Goal: Find specific page/section: Find specific page/section

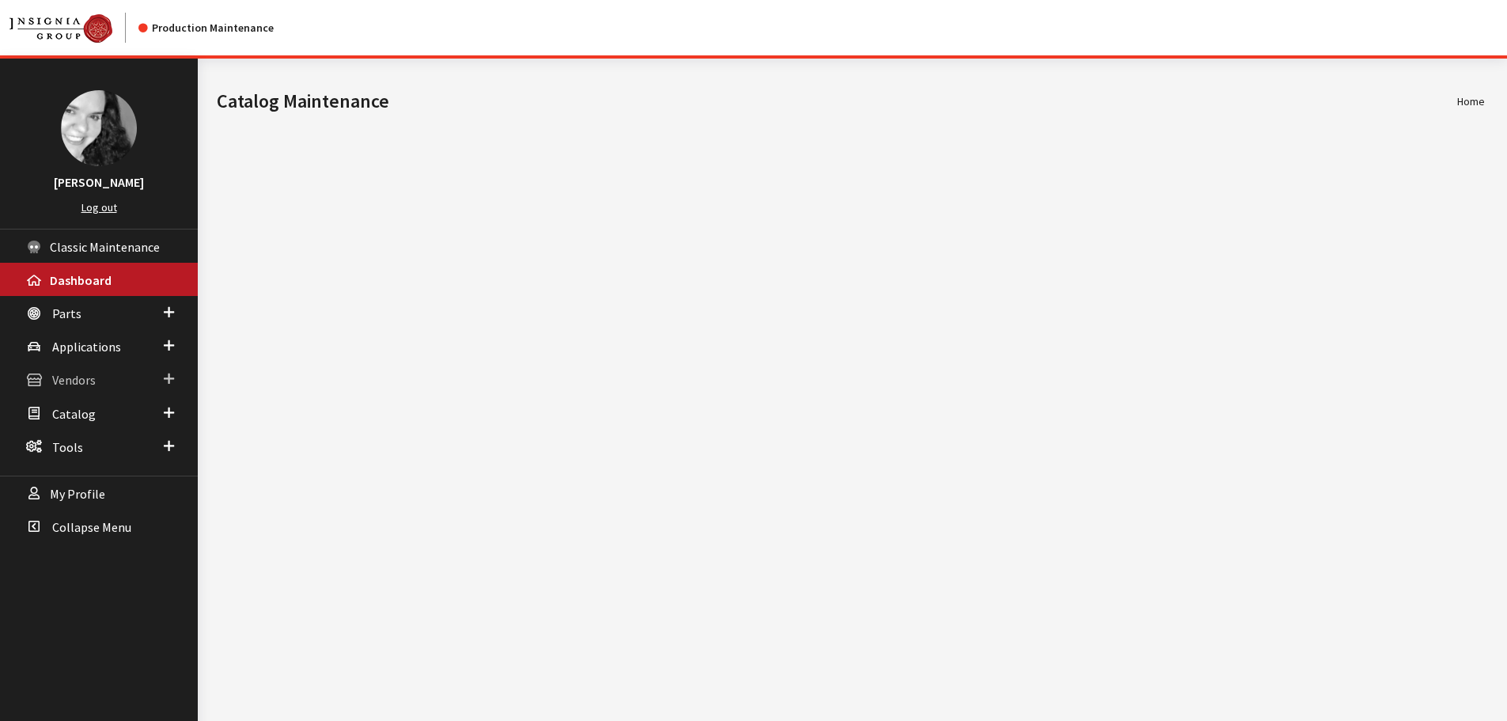
click at [91, 381] on span "Vendors" at bounding box center [74, 381] width 44 height 16
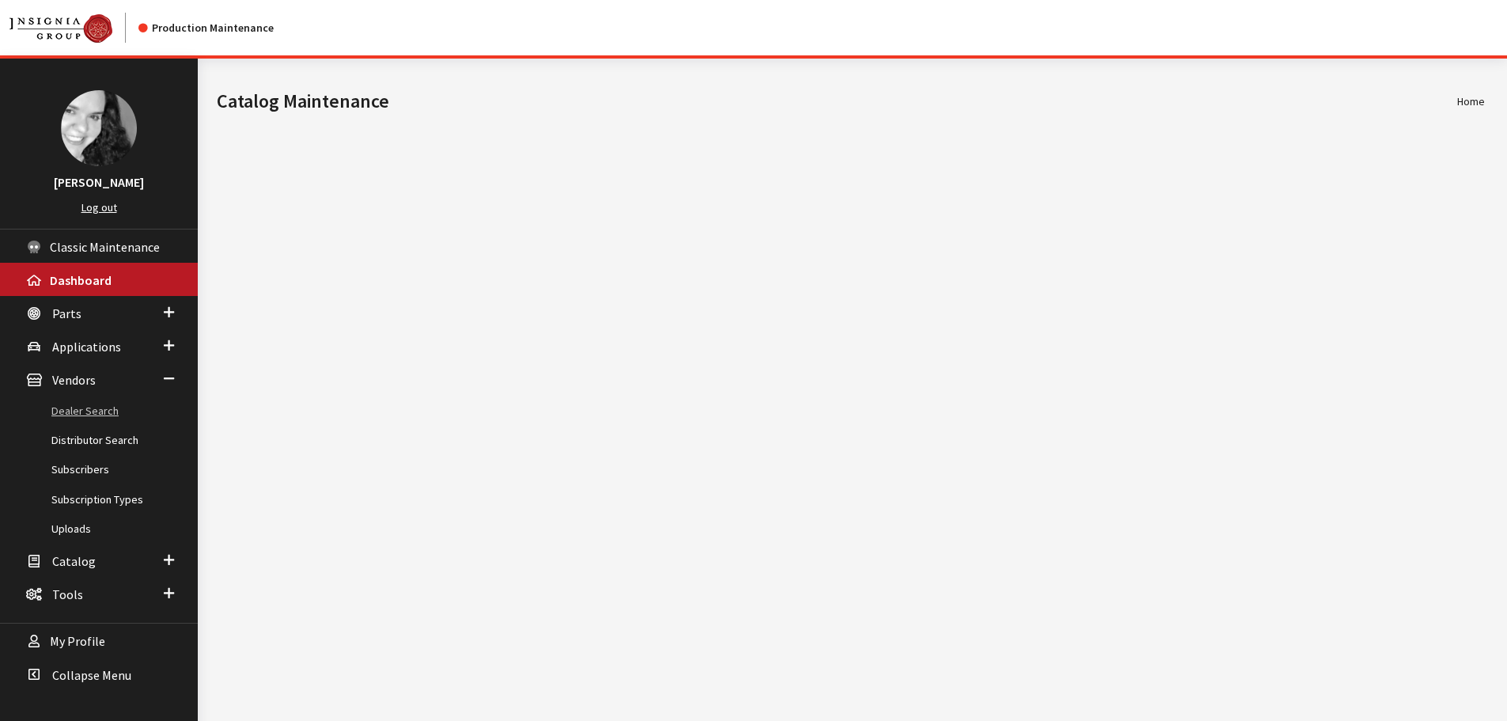
click at [92, 400] on link "Dealer Search" at bounding box center [99, 410] width 198 height 29
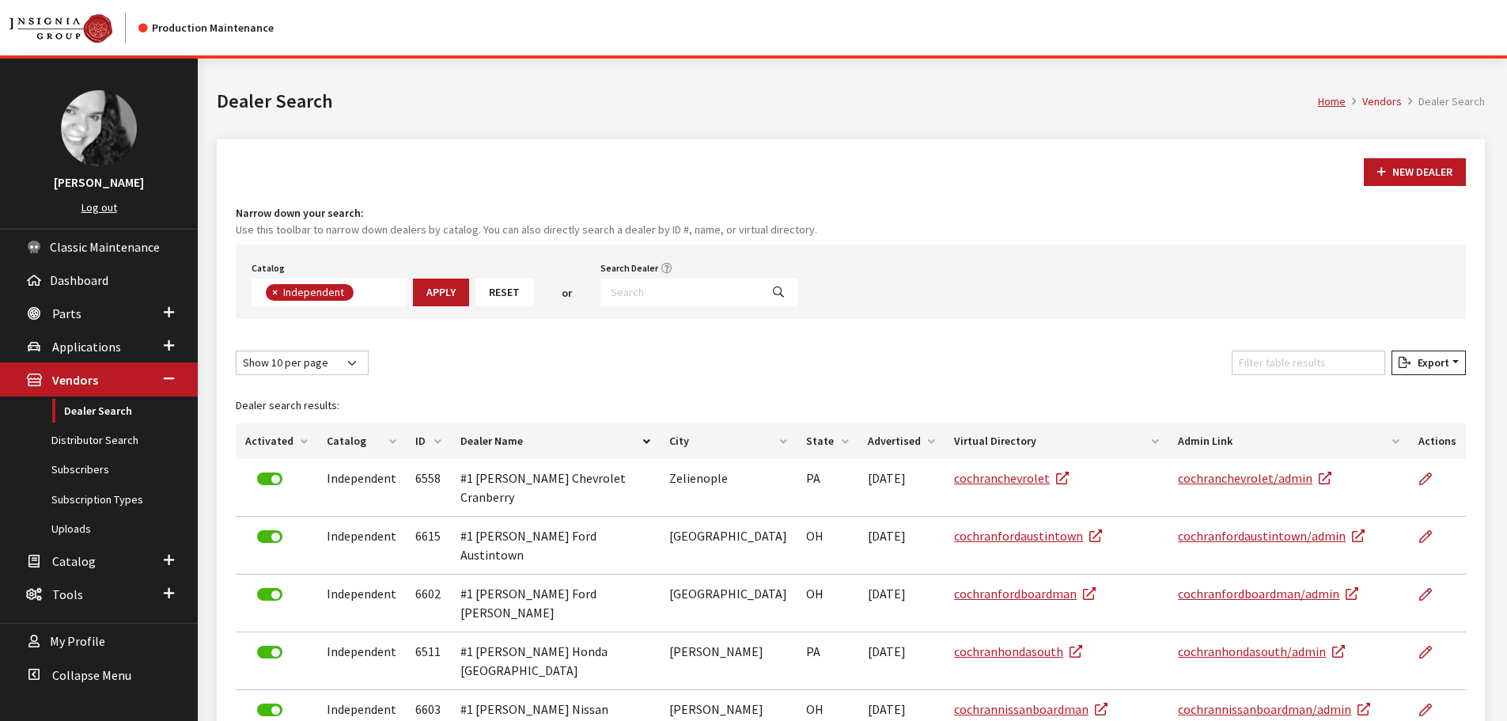
scroll to position [114, 0]
click at [654, 286] on input "Search Dealer" at bounding box center [680, 292] width 160 height 28
type input "3441"
select select
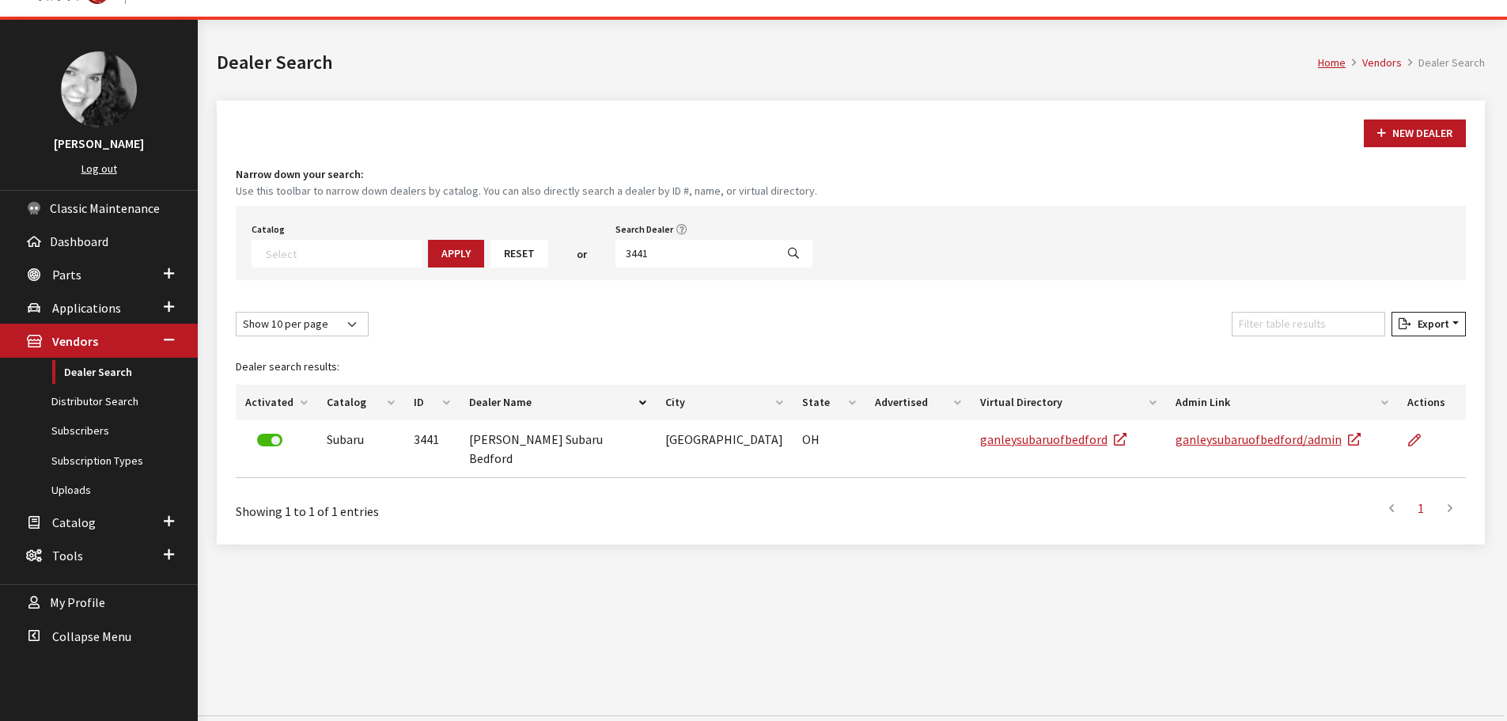
scroll to position [59, 0]
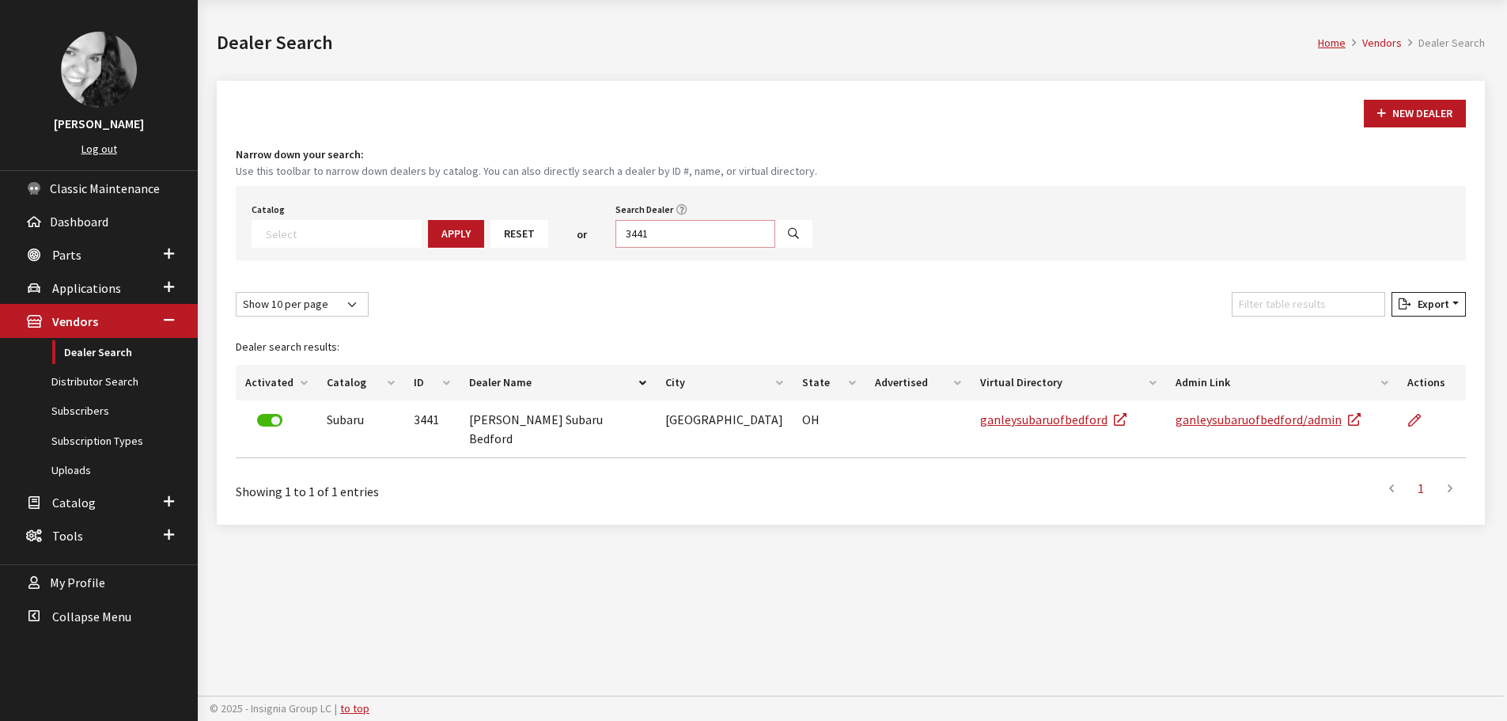
click at [636, 234] on input "3441" at bounding box center [696, 234] width 160 height 28
type input "4237"
select select
click at [635, 232] on input "4237" at bounding box center [696, 234] width 160 height 28
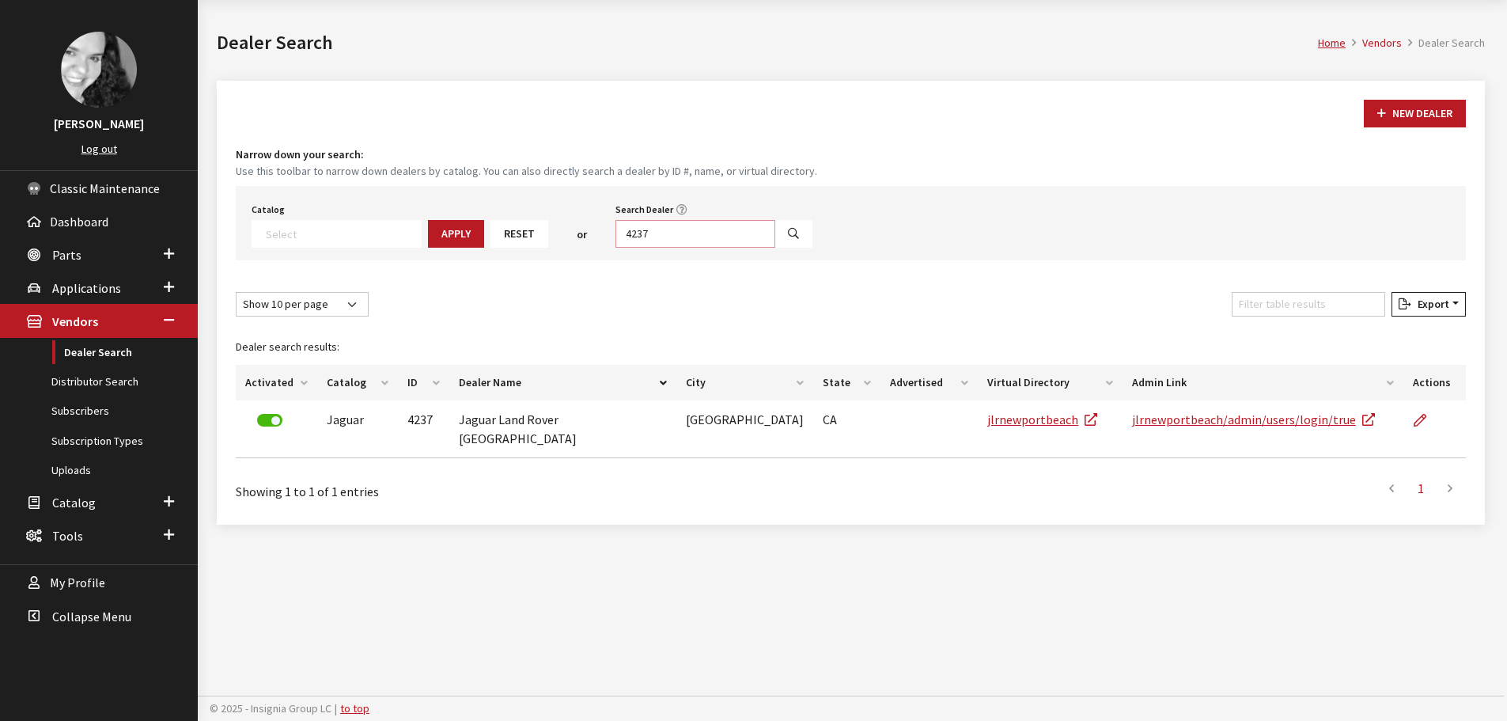
click at [635, 232] on input "4237" at bounding box center [696, 234] width 160 height 28
type input "4654"
select select
